Goal: Task Accomplishment & Management: Manage account settings

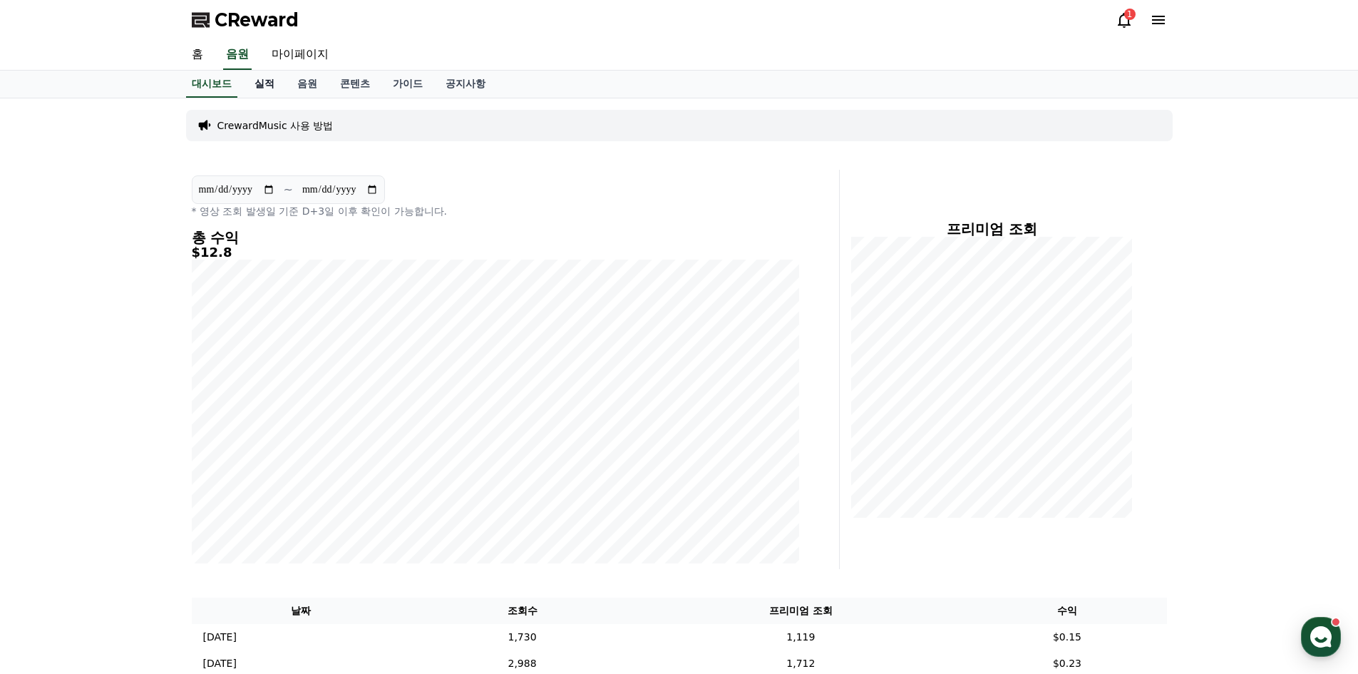
click at [265, 91] on link "실적" at bounding box center [264, 84] width 43 height 27
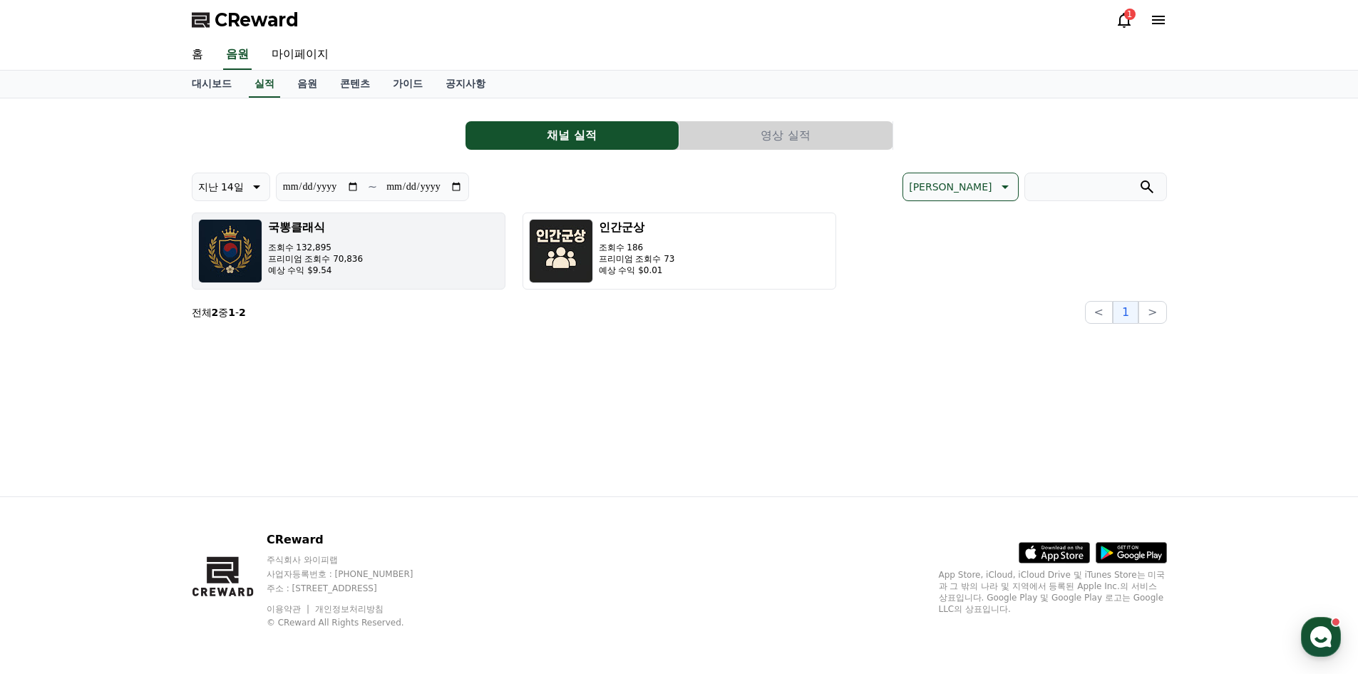
click at [413, 263] on button "국뽕클래식 조회수 132,895 프리미엄 조회수 70,836 예상 수익 $9.54" at bounding box center [349, 251] width 314 height 77
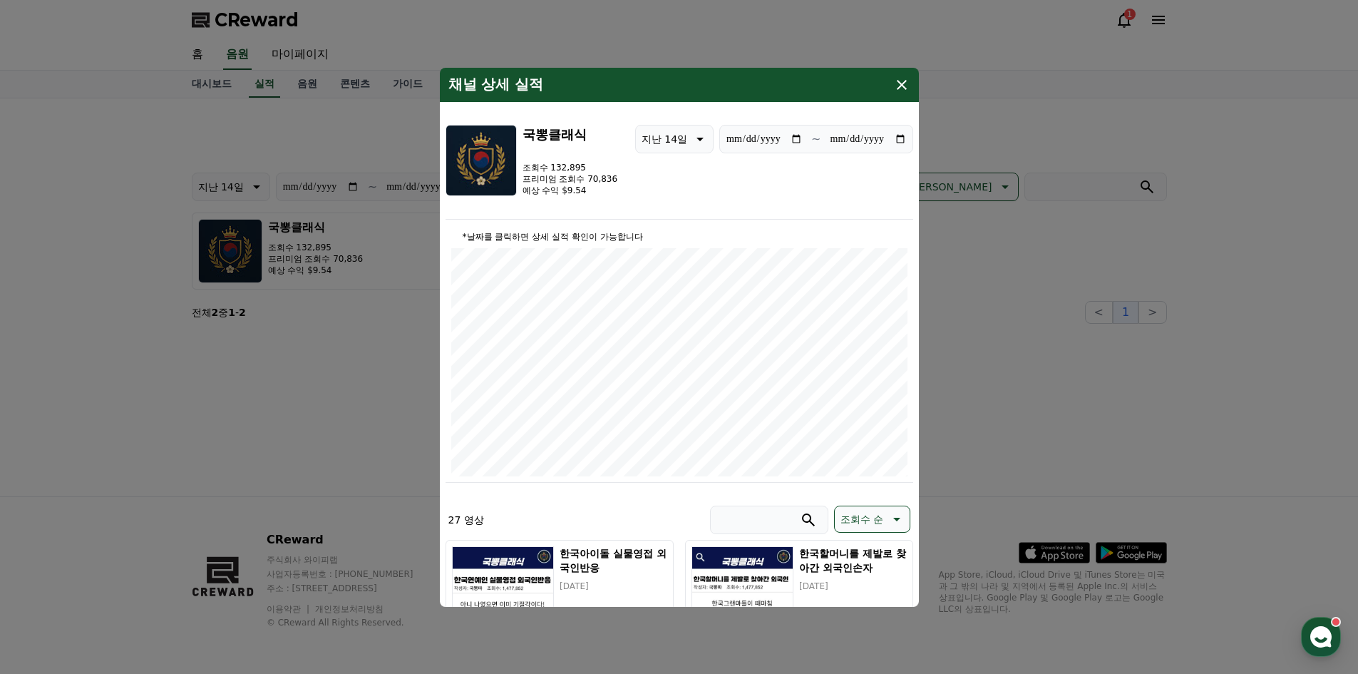
click at [902, 88] on icon "modal" at bounding box center [902, 84] width 17 height 17
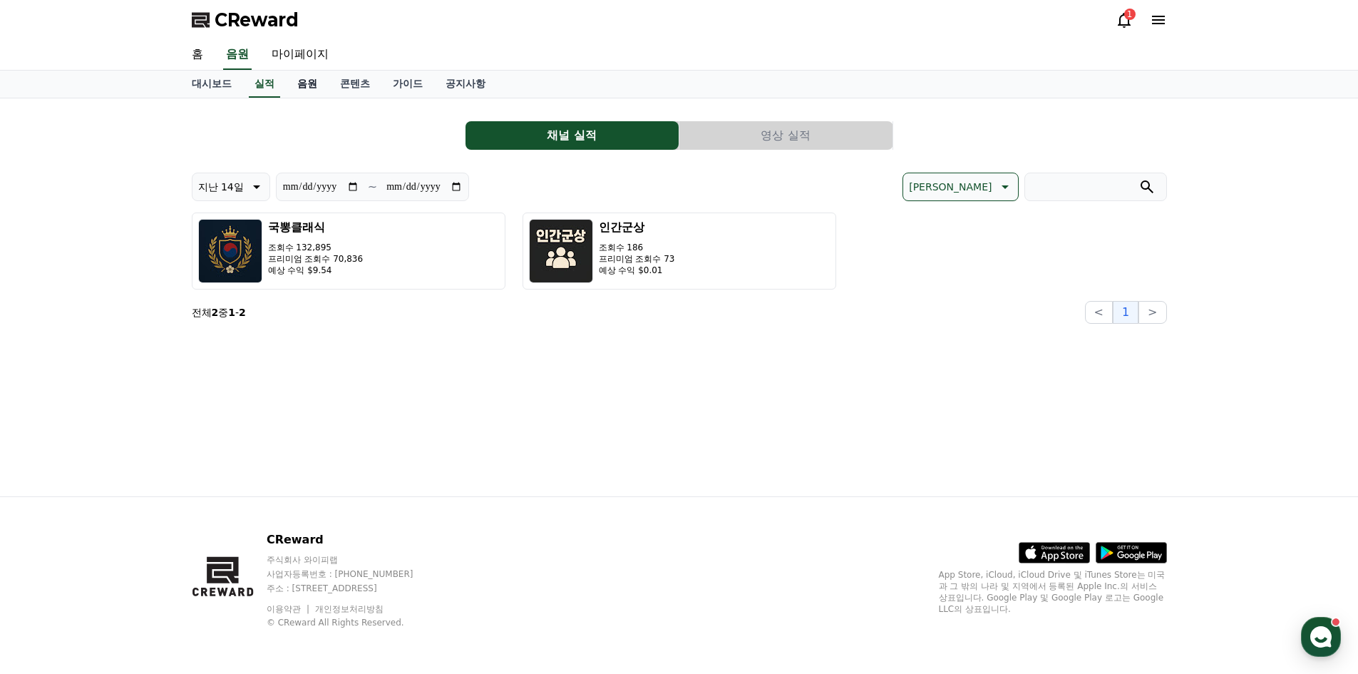
click at [310, 78] on link "음원" at bounding box center [307, 84] width 43 height 27
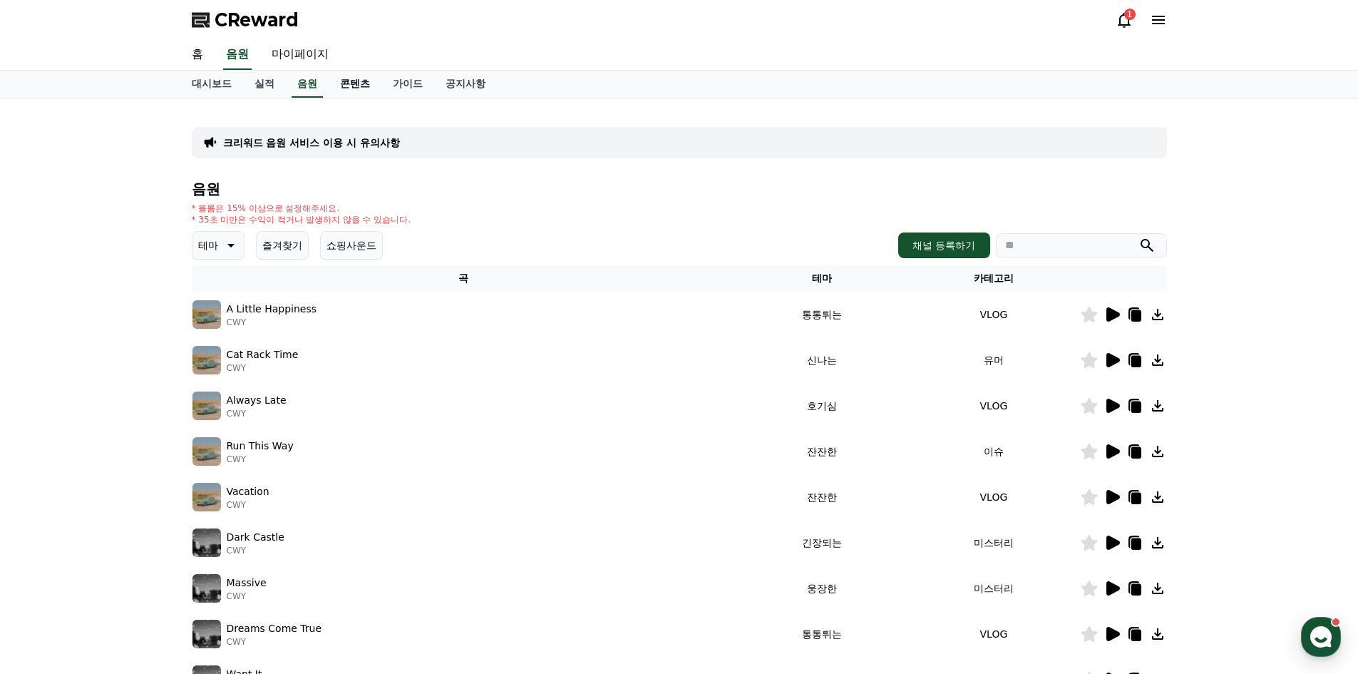
click at [342, 82] on link "콘텐츠" at bounding box center [355, 84] width 53 height 27
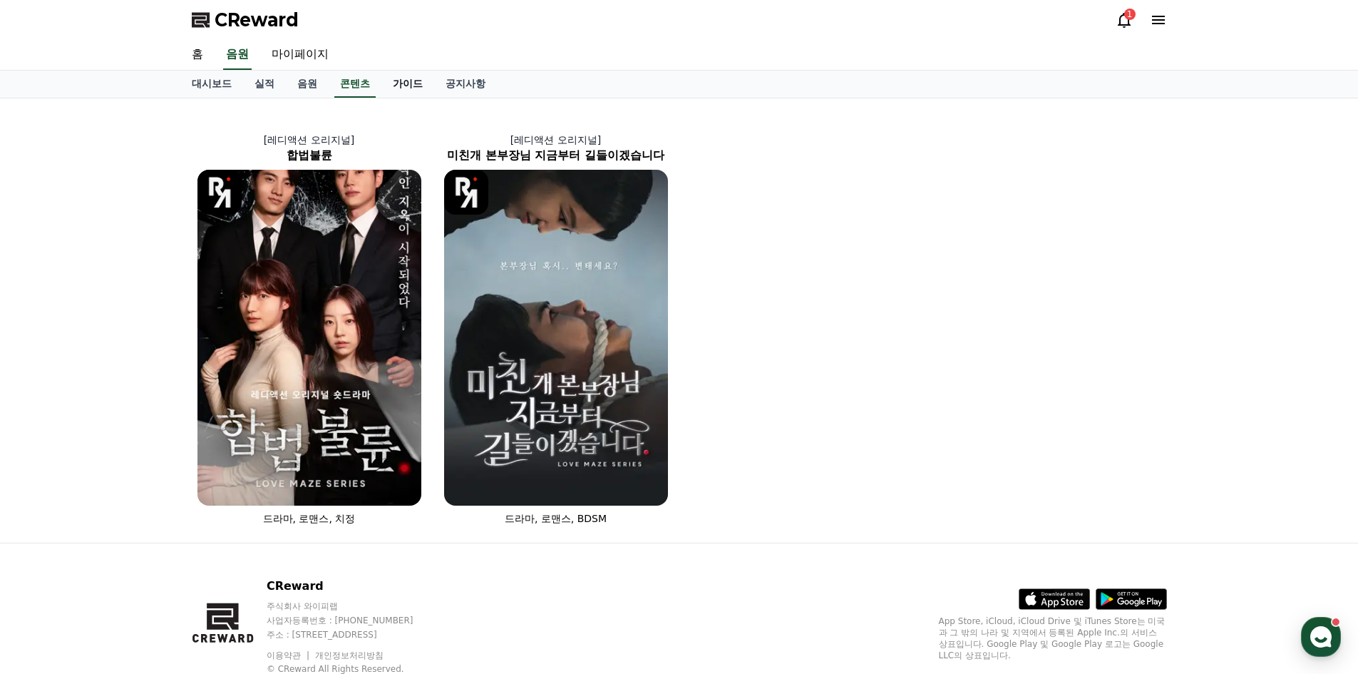
click at [417, 73] on link "가이드" at bounding box center [408, 84] width 53 height 27
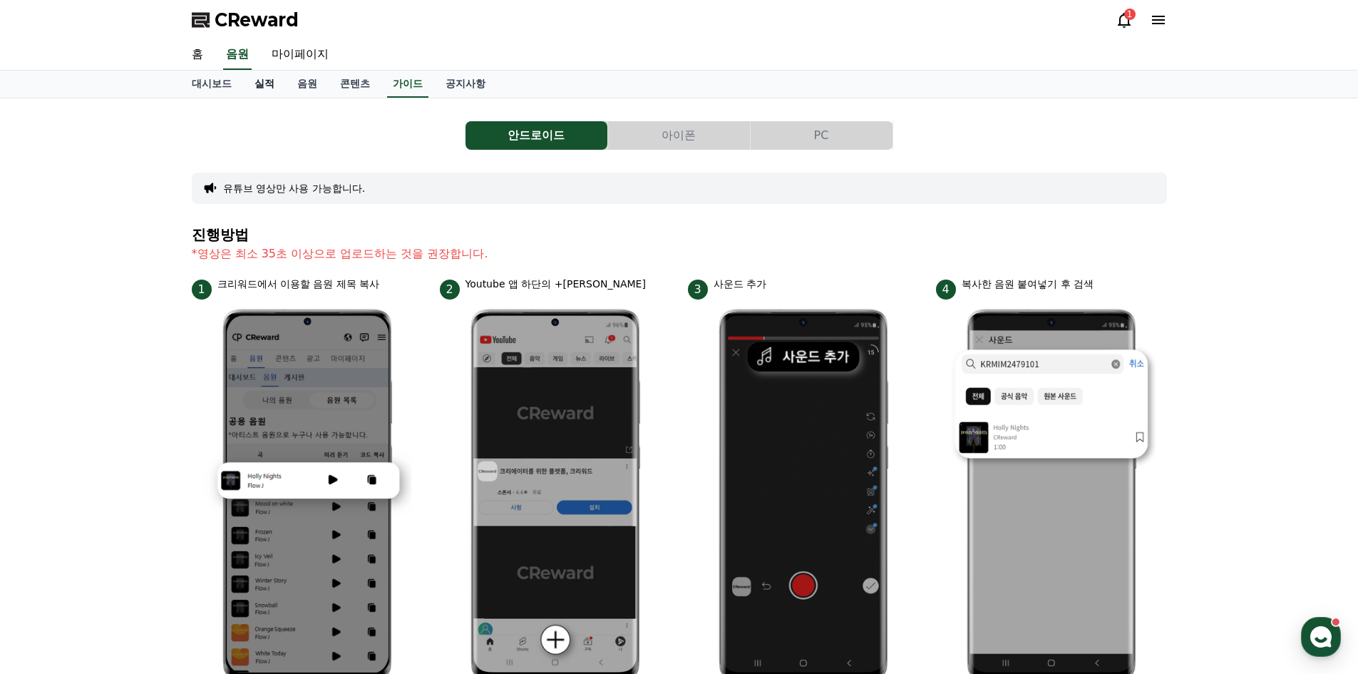
click at [259, 75] on link "실적" at bounding box center [264, 84] width 43 height 27
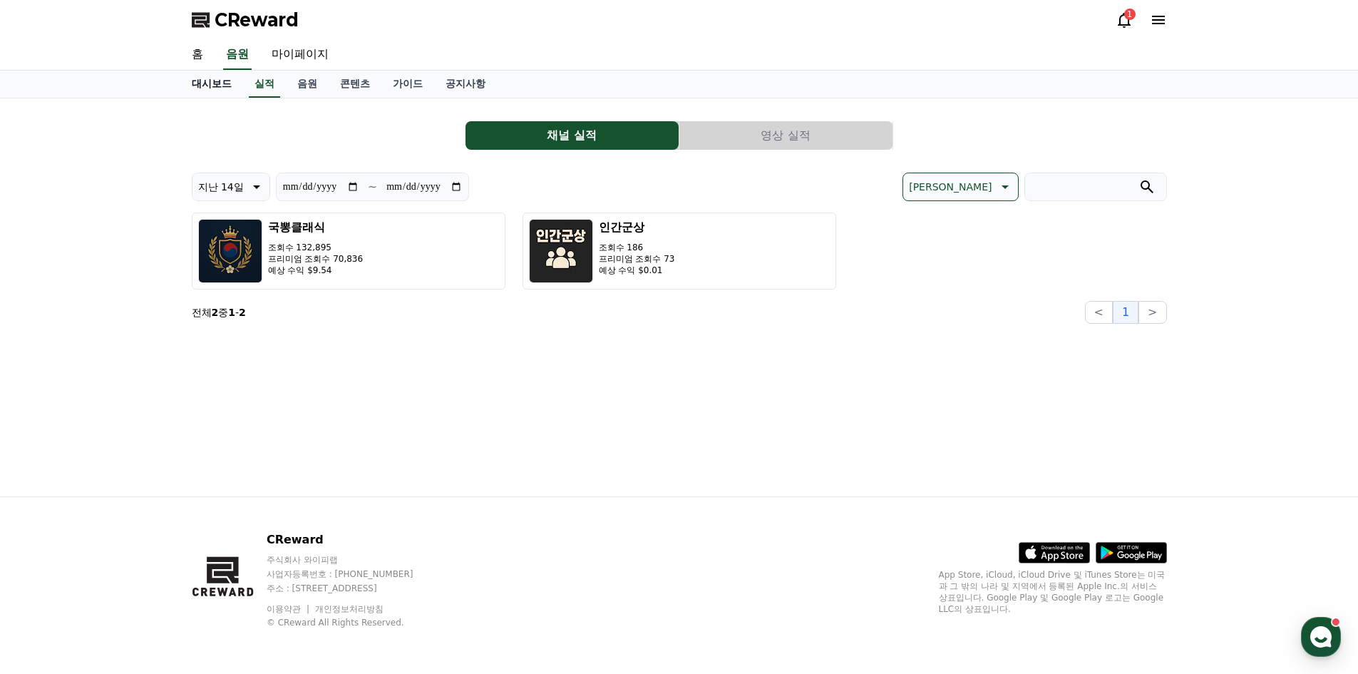
click at [204, 77] on link "대시보드" at bounding box center [211, 84] width 63 height 27
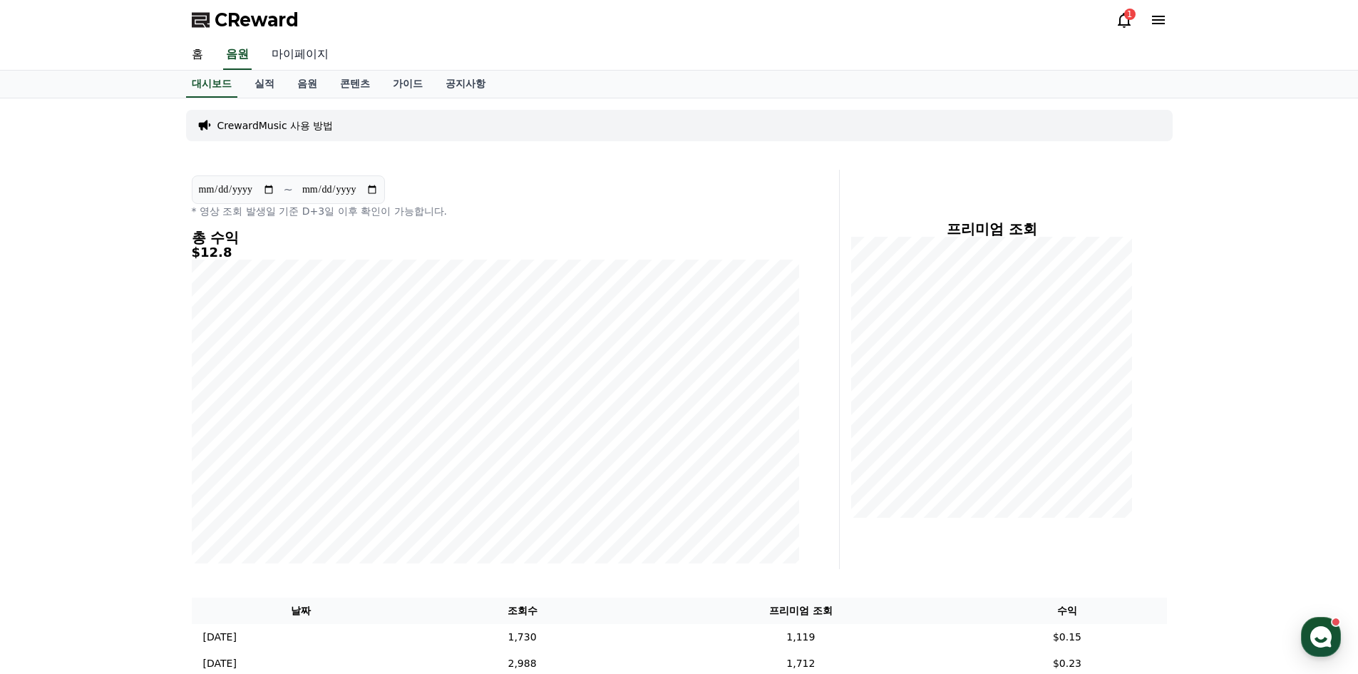
click at [317, 53] on link "마이페이지" at bounding box center [300, 55] width 80 height 30
select select "**********"
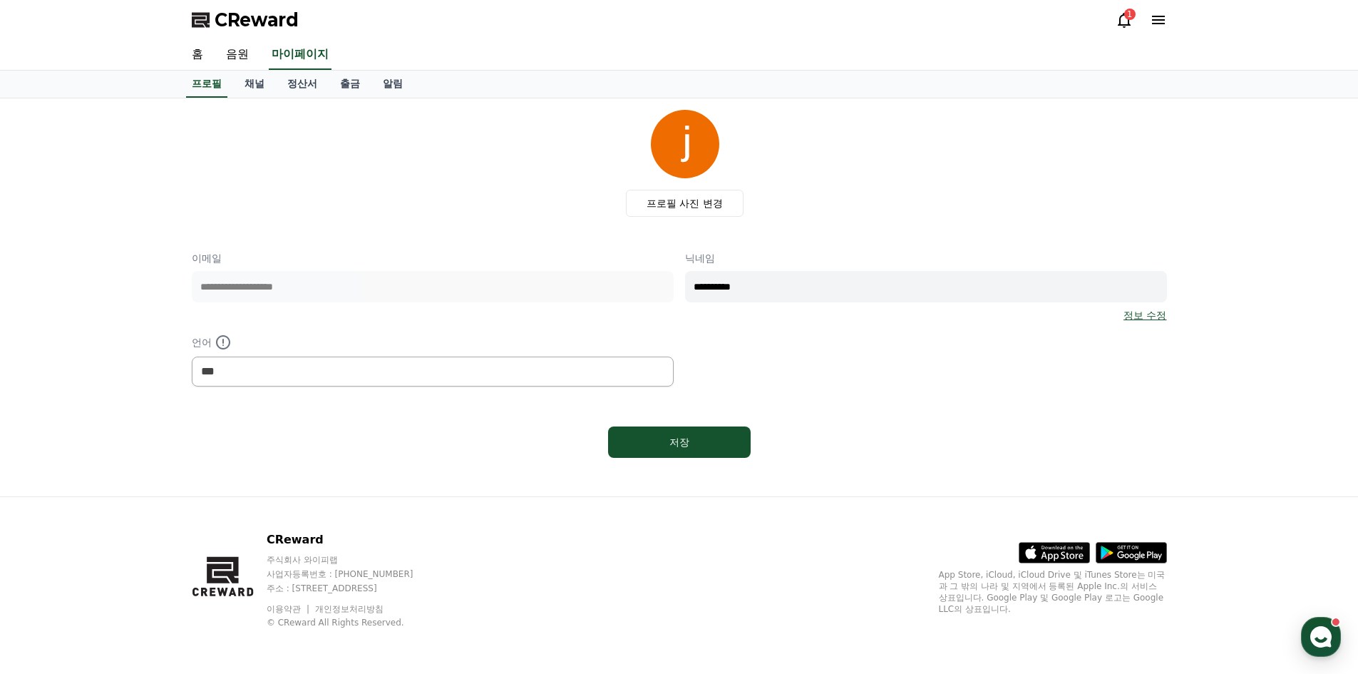
click at [1130, 18] on div "1" at bounding box center [1130, 14] width 11 height 11
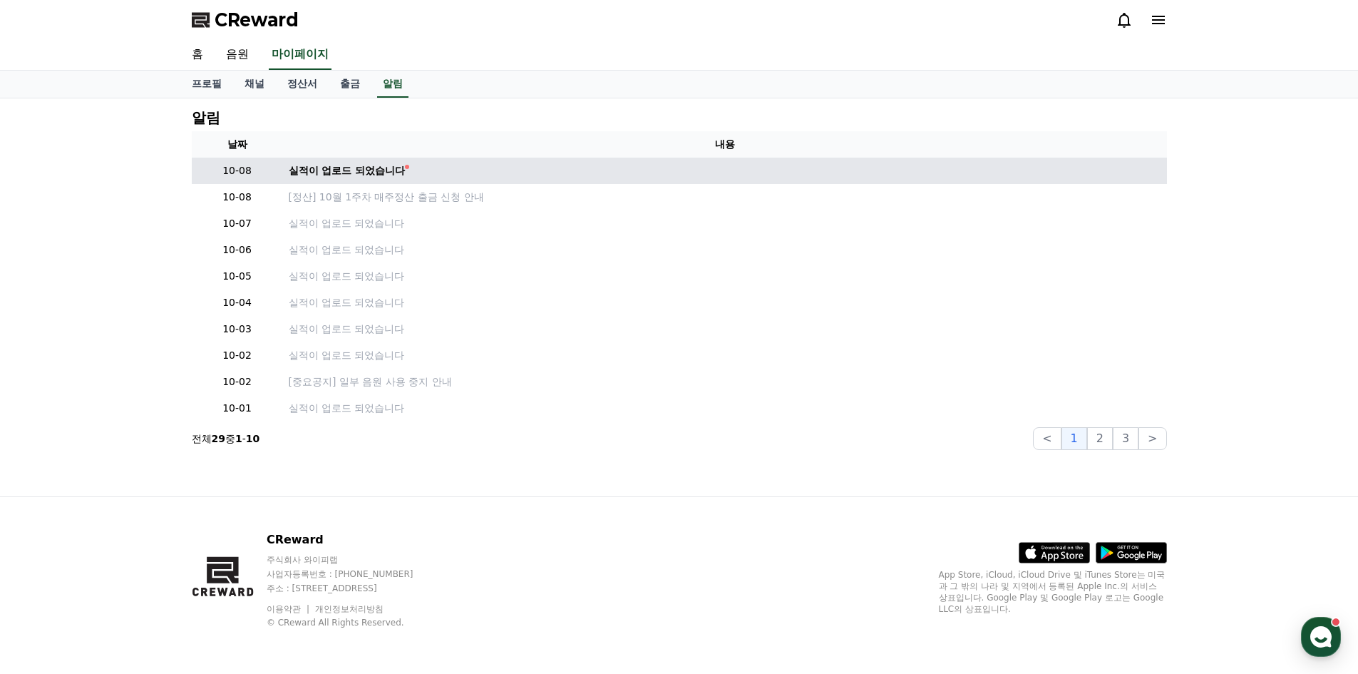
click at [371, 162] on td "실적이 업로드 되었습니다" at bounding box center [725, 171] width 884 height 26
click at [370, 164] on div "실적이 업로드 되었습니다" at bounding box center [347, 170] width 117 height 15
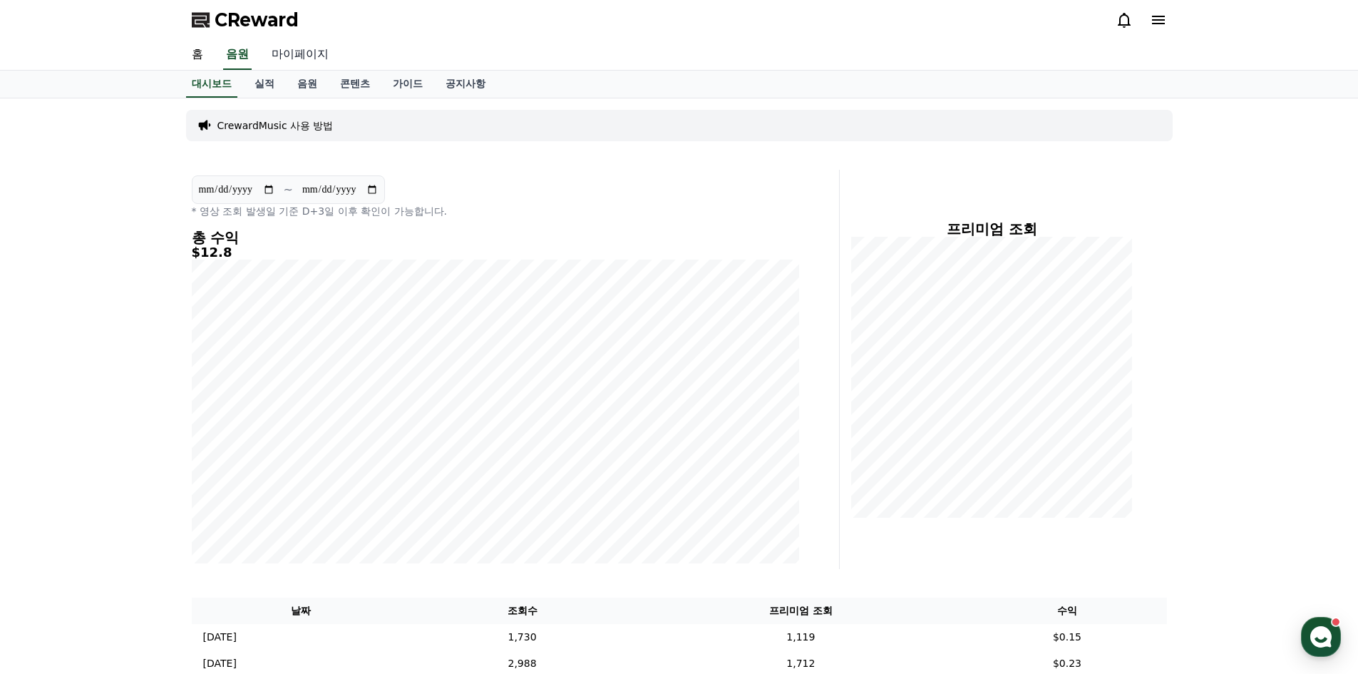
click at [312, 57] on link "마이페이지" at bounding box center [300, 55] width 80 height 30
select select "**********"
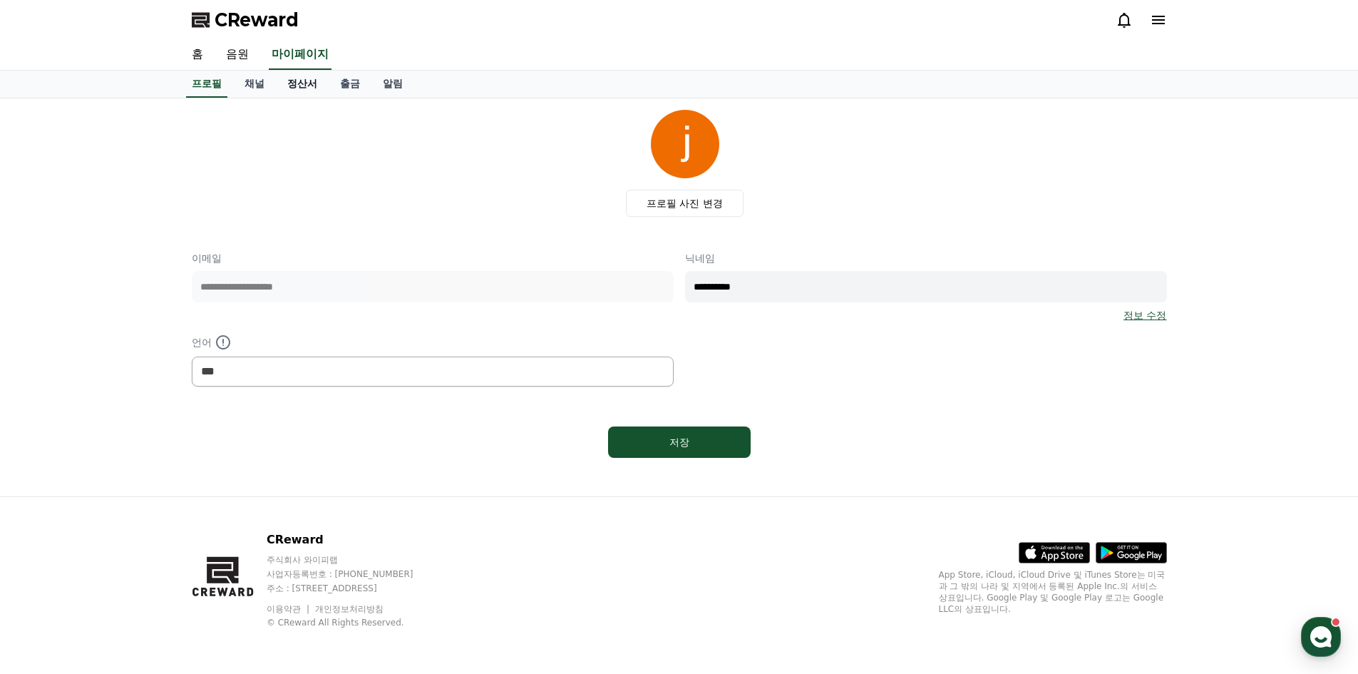
click at [304, 80] on link "정산서" at bounding box center [302, 84] width 53 height 27
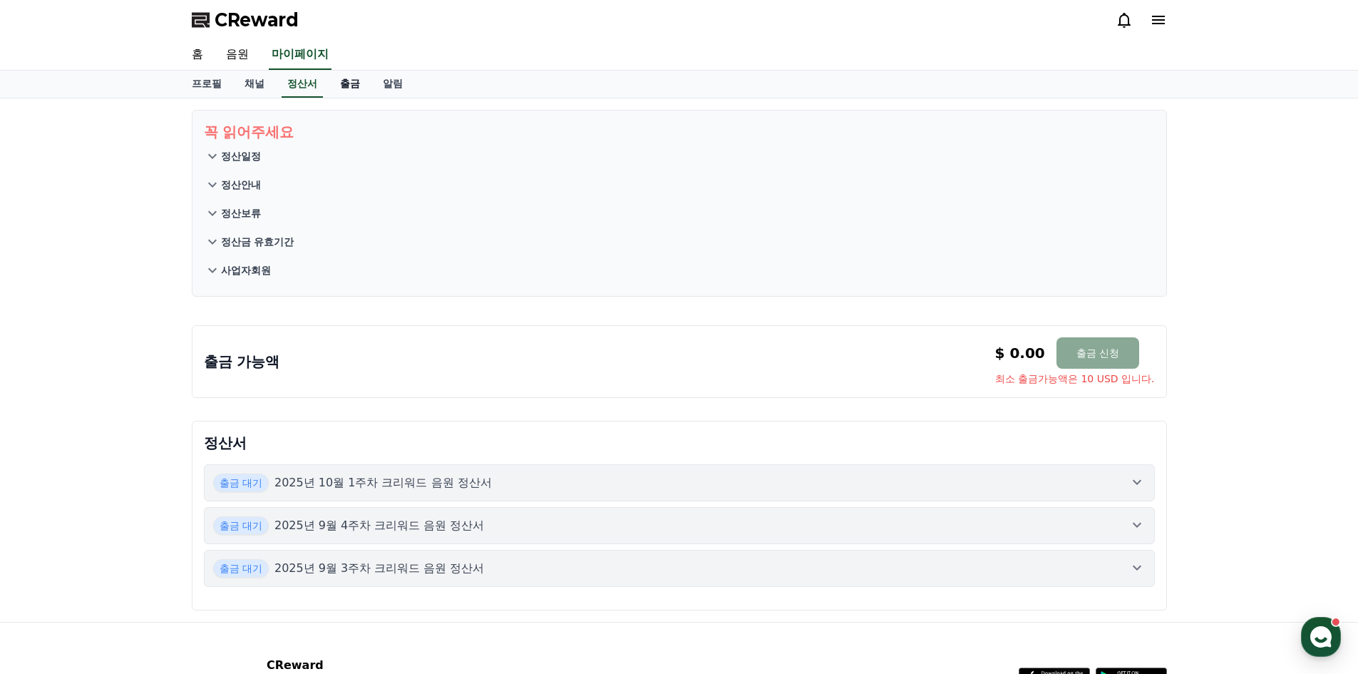
click at [340, 83] on link "출금" at bounding box center [350, 84] width 43 height 27
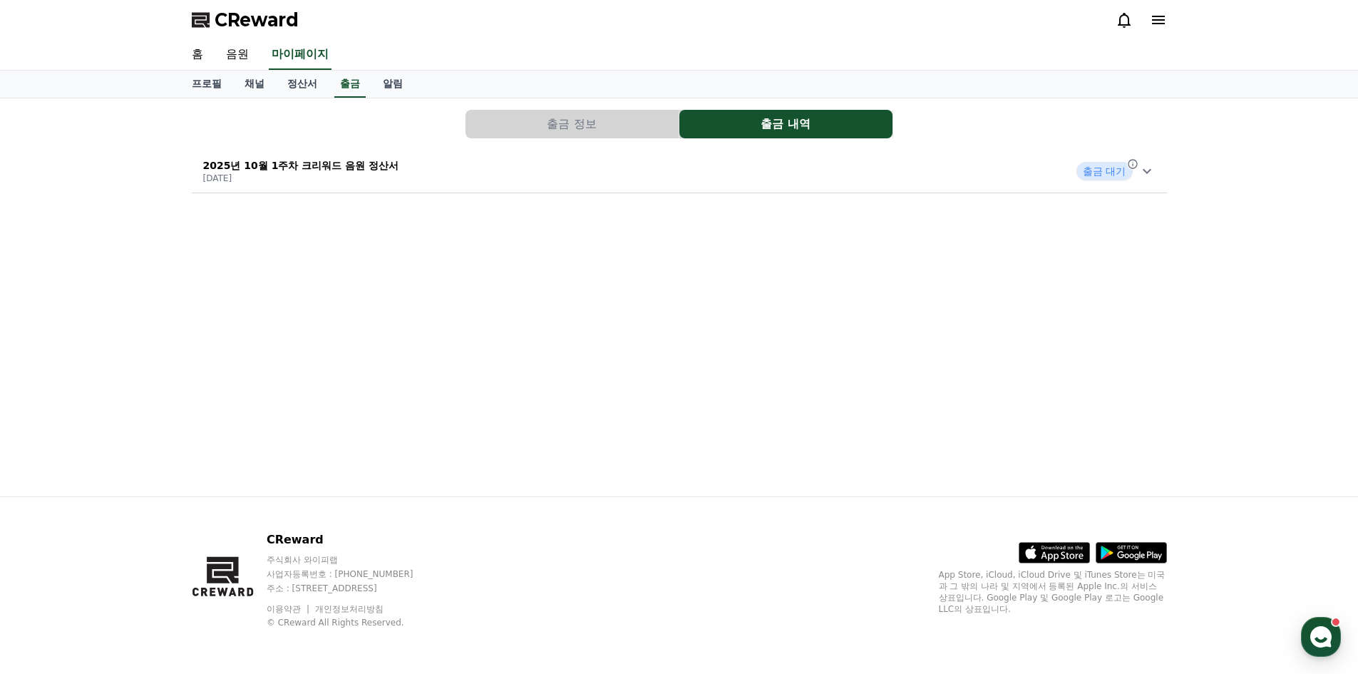
click at [1143, 170] on icon at bounding box center [1147, 171] width 17 height 17
